Goal: Navigation & Orientation: Find specific page/section

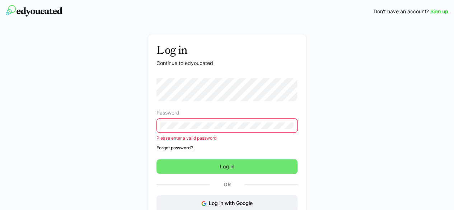
click at [231, 155] on form "Password Please enter a valid password Forgot password? Log in" at bounding box center [226, 125] width 141 height 95
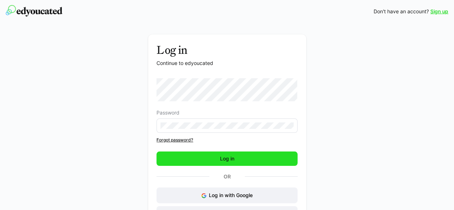
click at [231, 161] on span "Log in" at bounding box center [227, 158] width 16 height 7
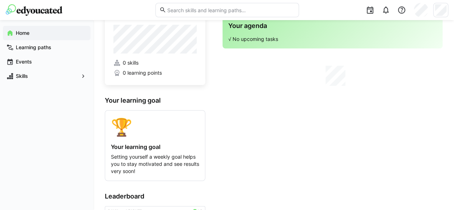
scroll to position [18, 0]
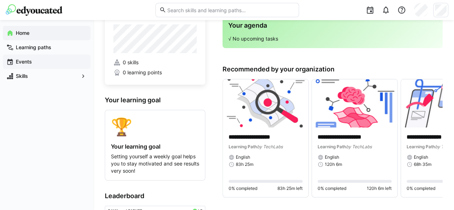
click at [0, 0] on app-navigation-label "Events" at bounding box center [0, 0] width 0 height 0
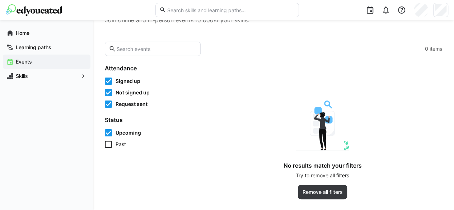
scroll to position [11, 0]
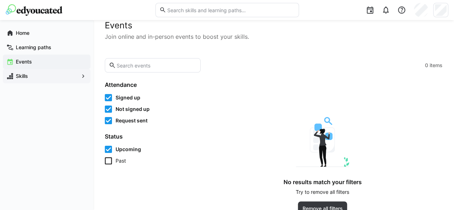
click at [41, 75] on span "Skills" at bounding box center [47, 75] width 64 height 7
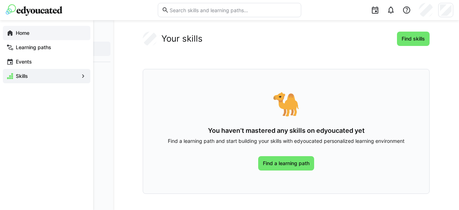
click at [30, 33] on span "Home" at bounding box center [51, 32] width 72 height 7
